Goal: Obtain resource: Download file/media

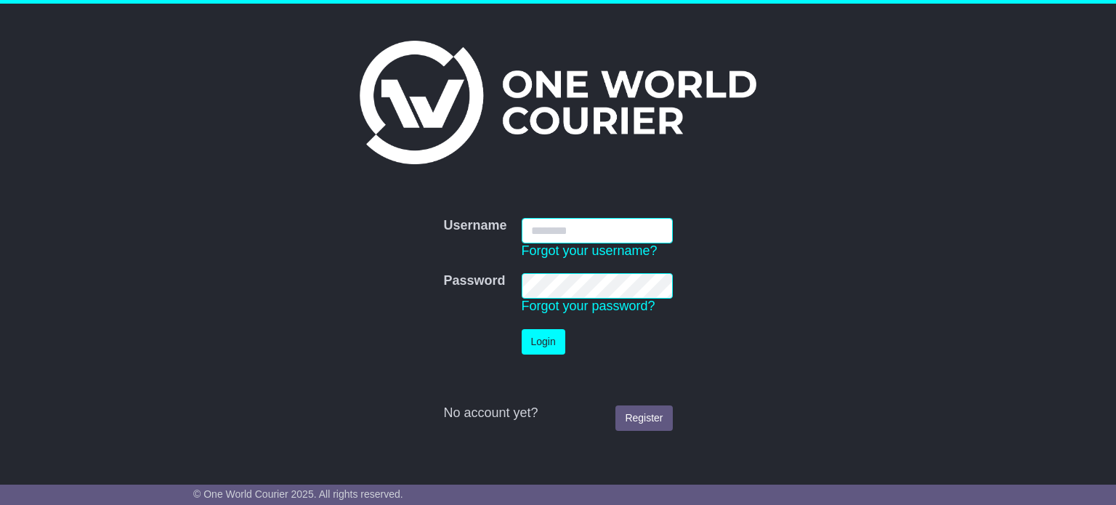
type input "**********"
click at [544, 338] on button "Login" at bounding box center [544, 341] width 44 height 25
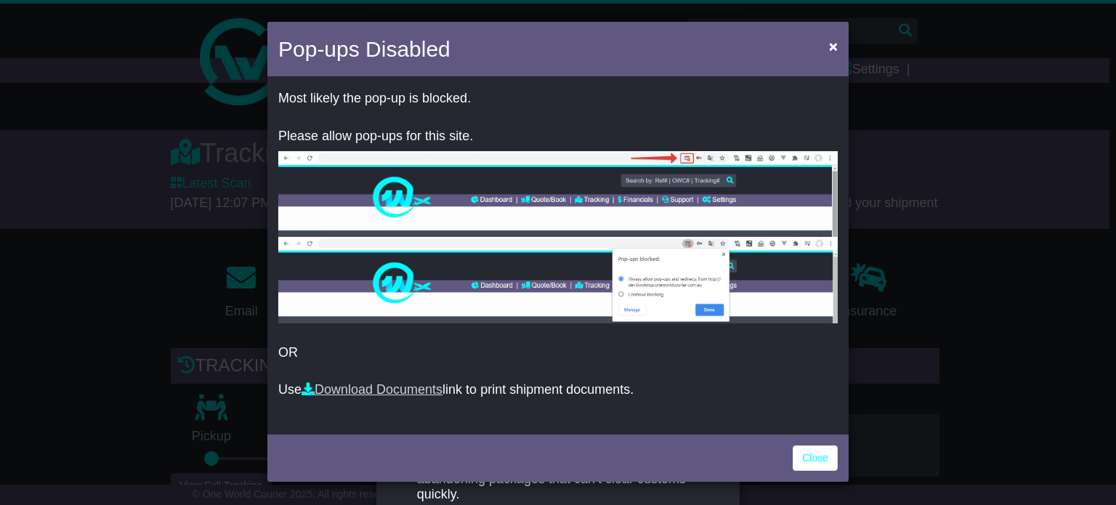
click at [399, 394] on link "Download Documents" at bounding box center [371, 389] width 141 height 15
click at [834, 40] on span "×" at bounding box center [833, 46] width 9 height 17
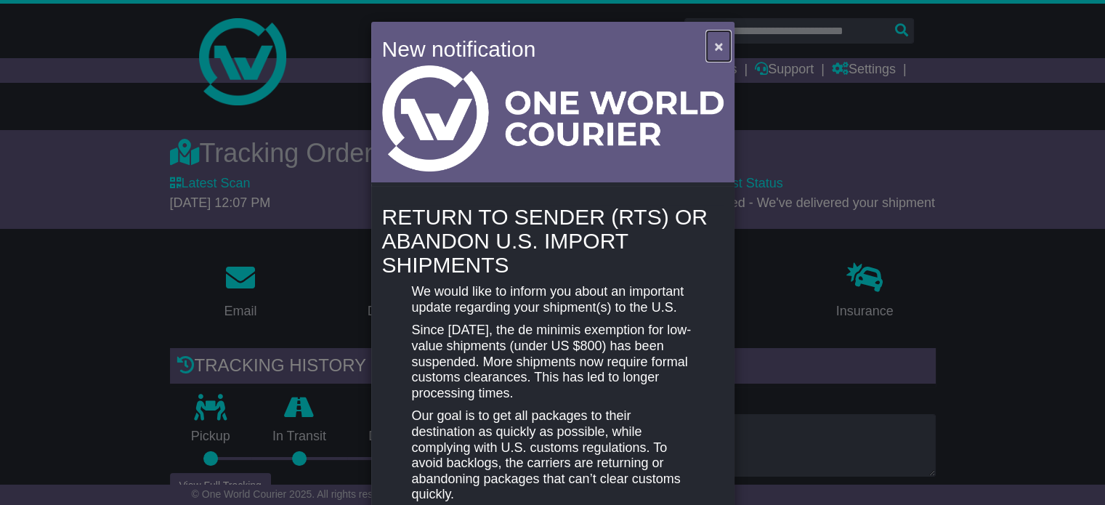
click at [720, 43] on span "×" at bounding box center [718, 46] width 9 height 17
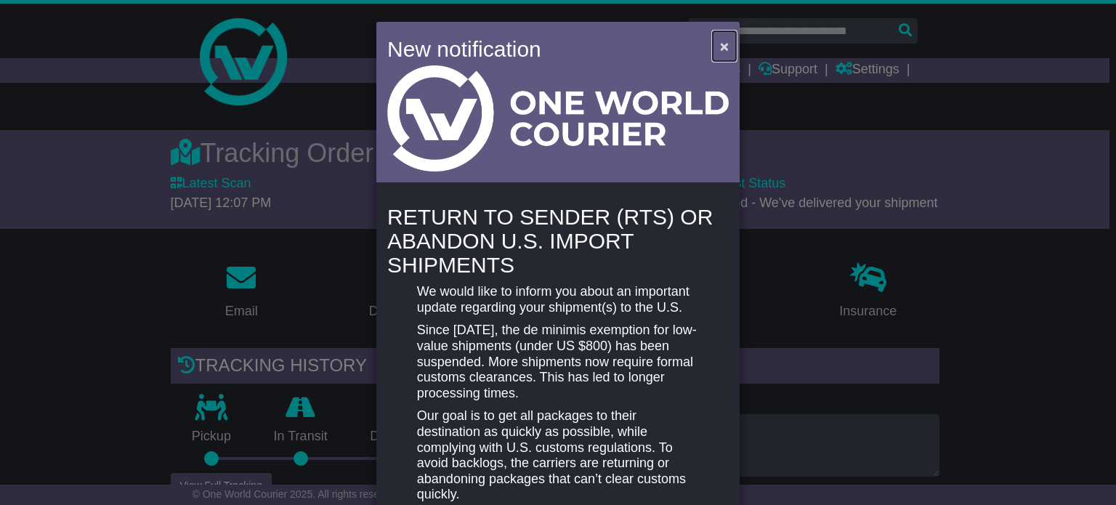
click at [720, 44] on span "×" at bounding box center [724, 46] width 9 height 17
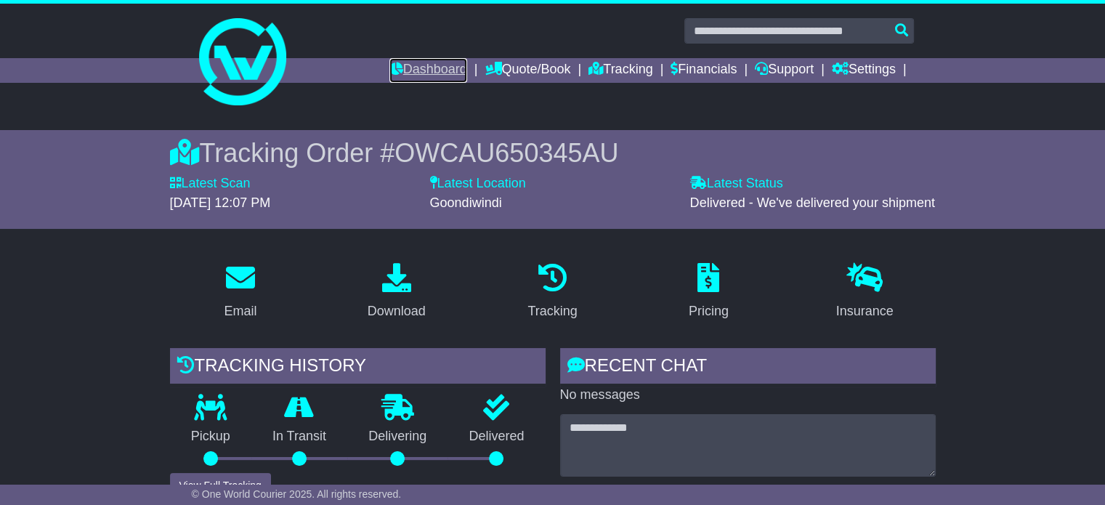
click at [432, 69] on link "Dashboard" at bounding box center [428, 70] width 78 height 25
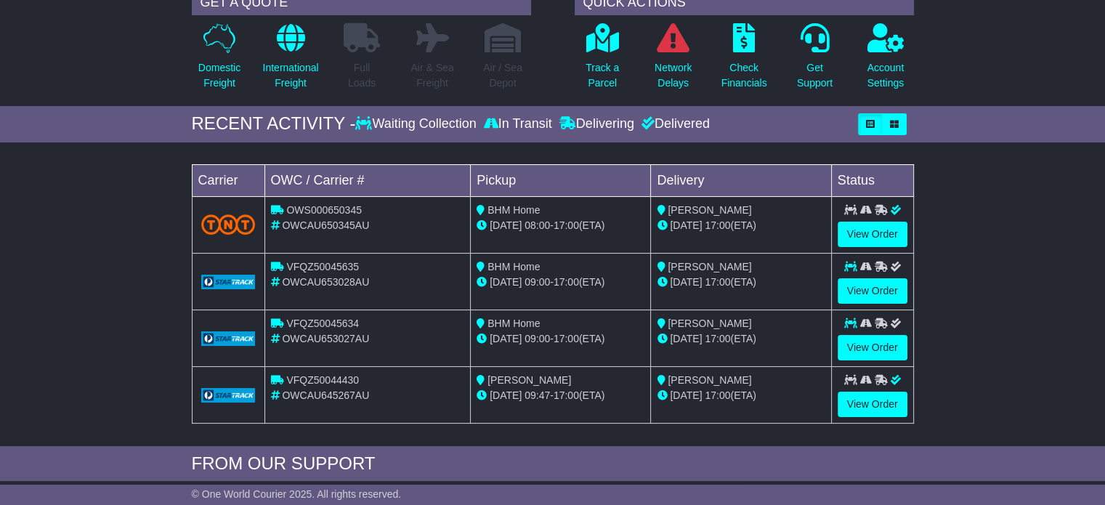
scroll to position [125, 0]
click at [856, 338] on link "View Order" at bounding box center [873, 347] width 70 height 25
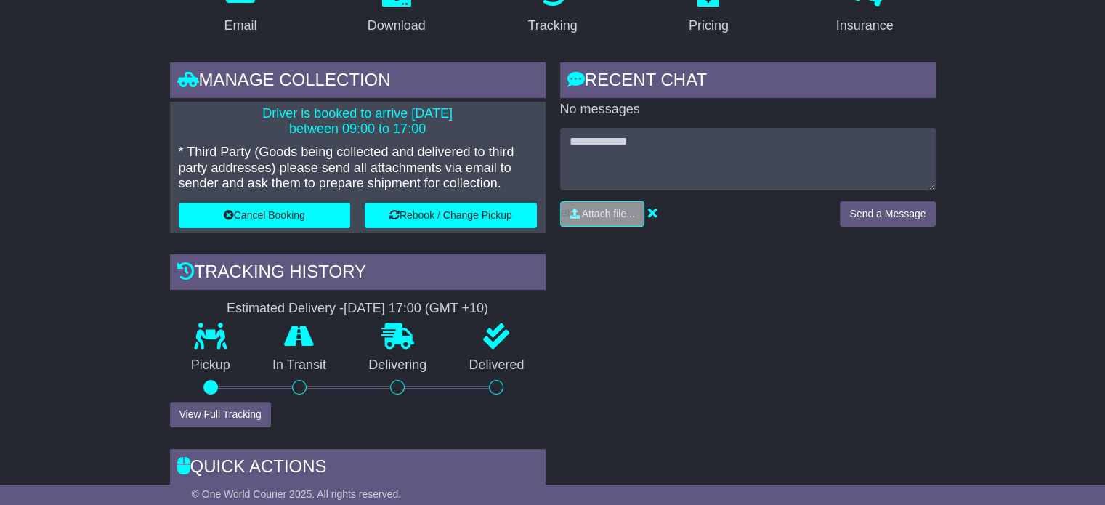
scroll to position [221, 0]
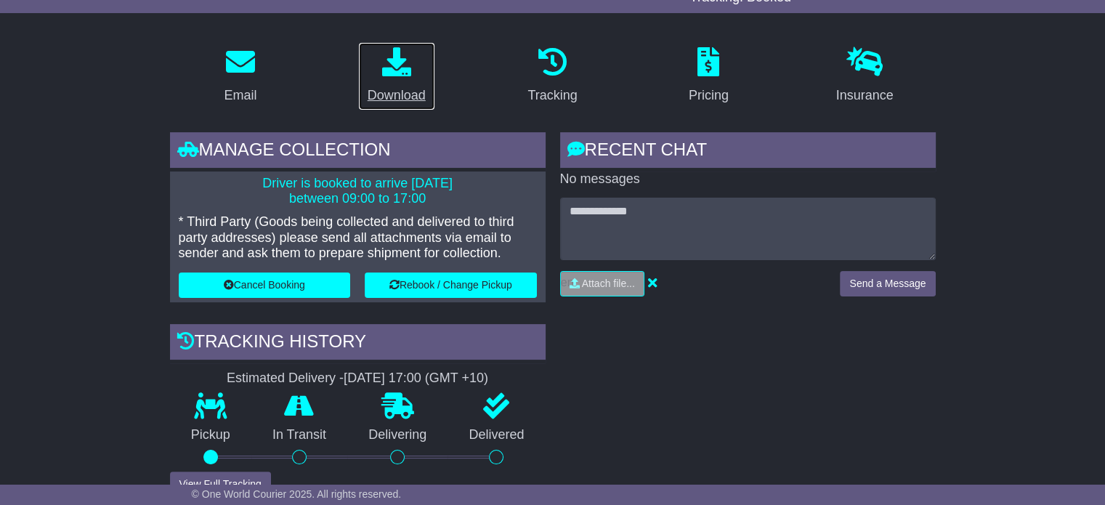
click at [394, 91] on div "Download" at bounding box center [397, 96] width 58 height 20
